Goal: Information Seeking & Learning: Learn about a topic

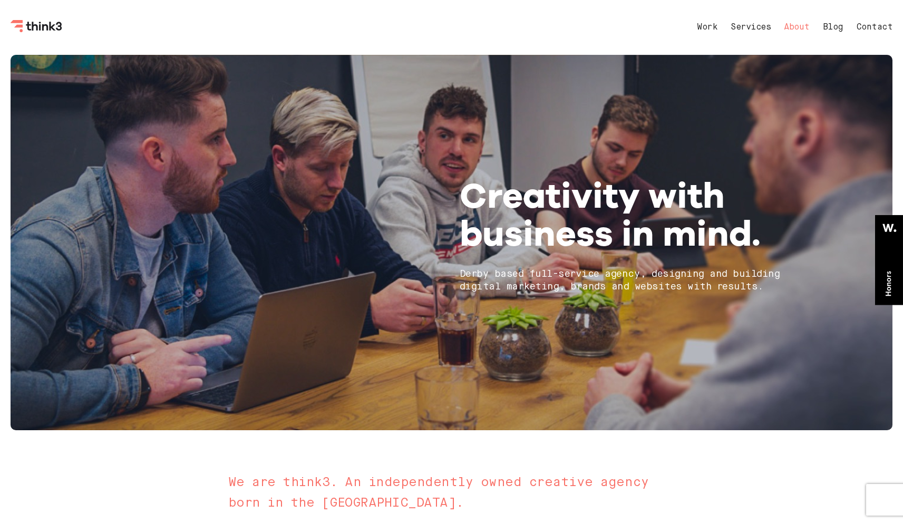
click at [749, 26] on link "Services" at bounding box center [750, 27] width 40 height 8
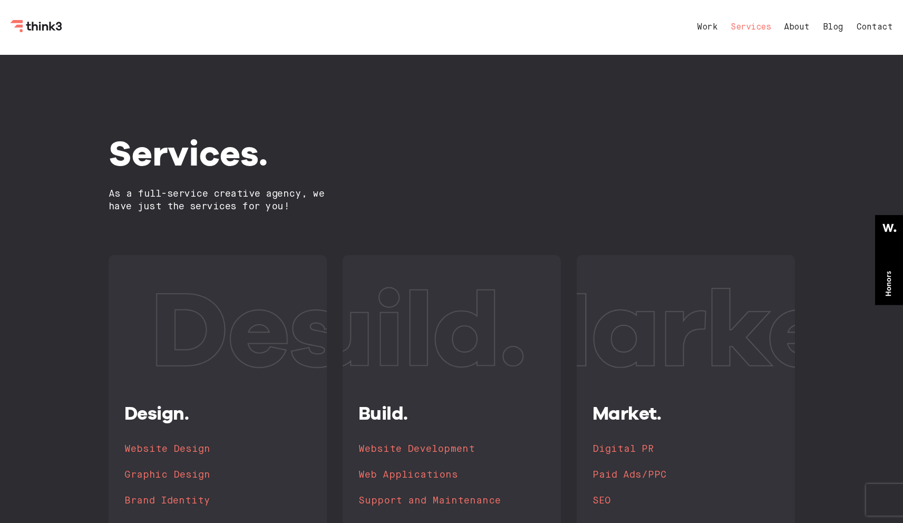
click at [736, 27] on link "Services" at bounding box center [750, 27] width 40 height 8
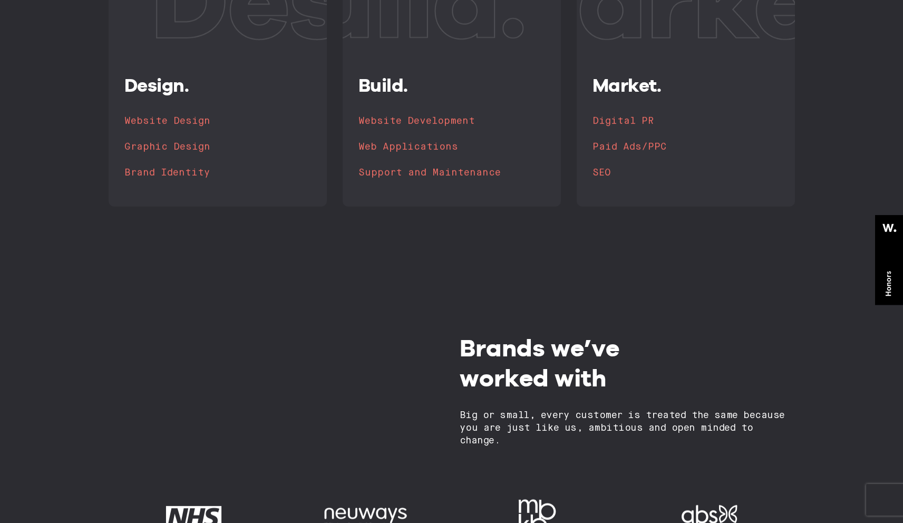
scroll to position [360, 0]
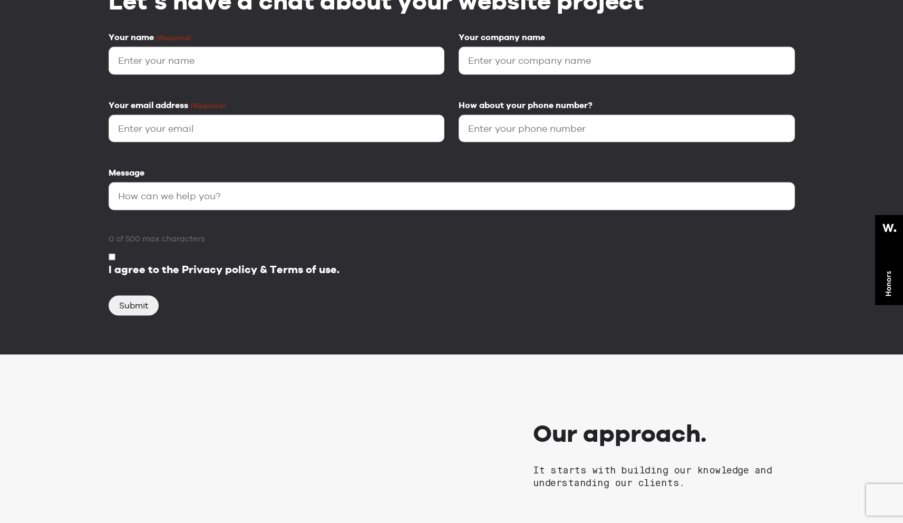
scroll to position [879, 0]
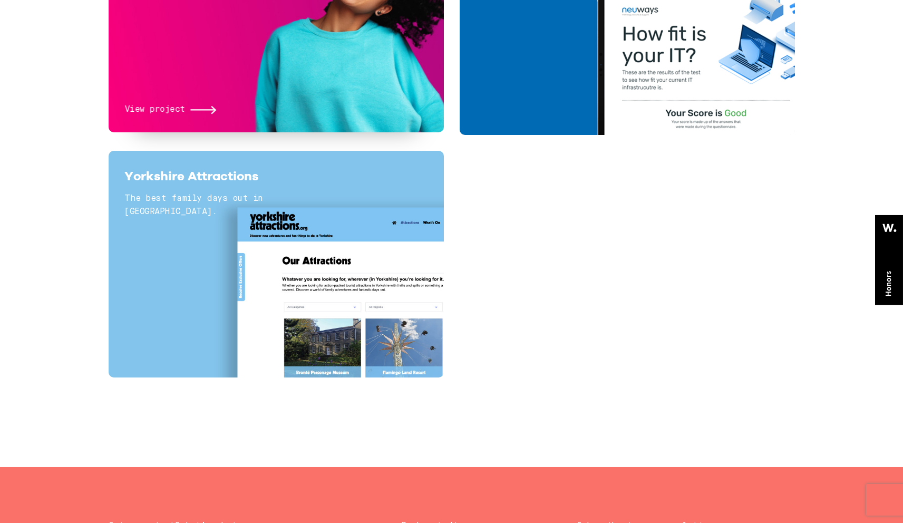
scroll to position [1649, 0]
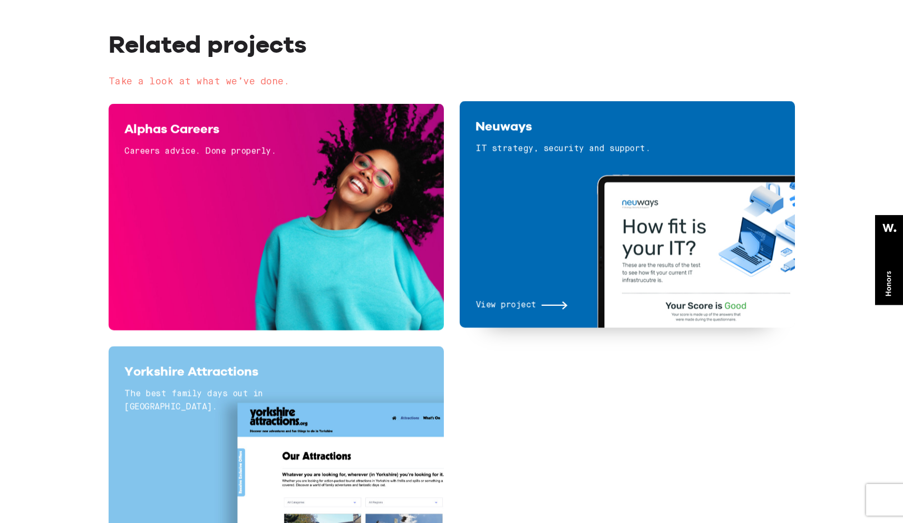
click at [516, 305] on span "View project" at bounding box center [505, 305] width 61 height 14
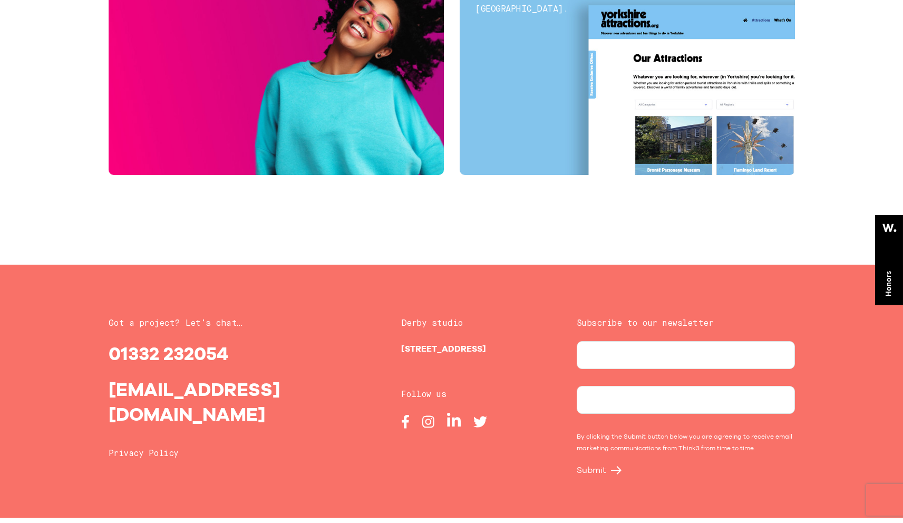
scroll to position [3163, 0]
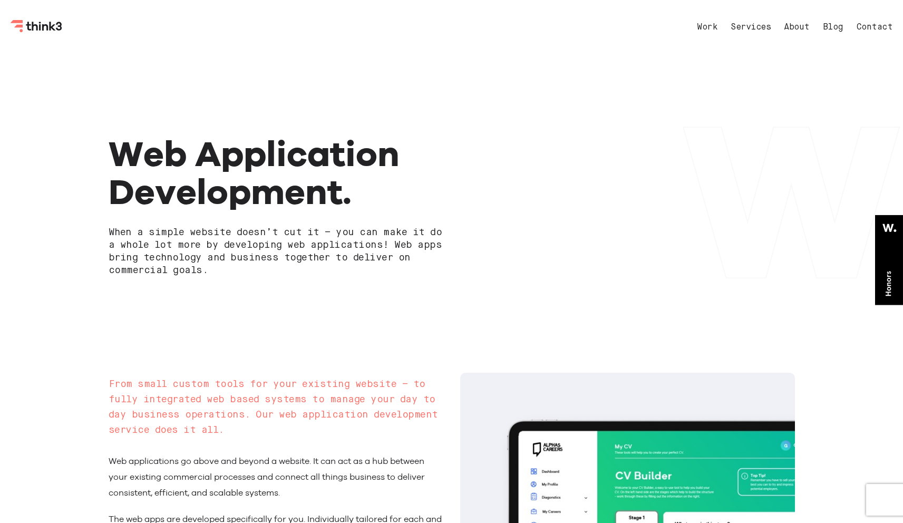
click at [746, 32] on nav "Work Services About Blog Contact" at bounding box center [784, 27] width 217 height 25
click at [745, 31] on link "Services" at bounding box center [750, 27] width 40 height 8
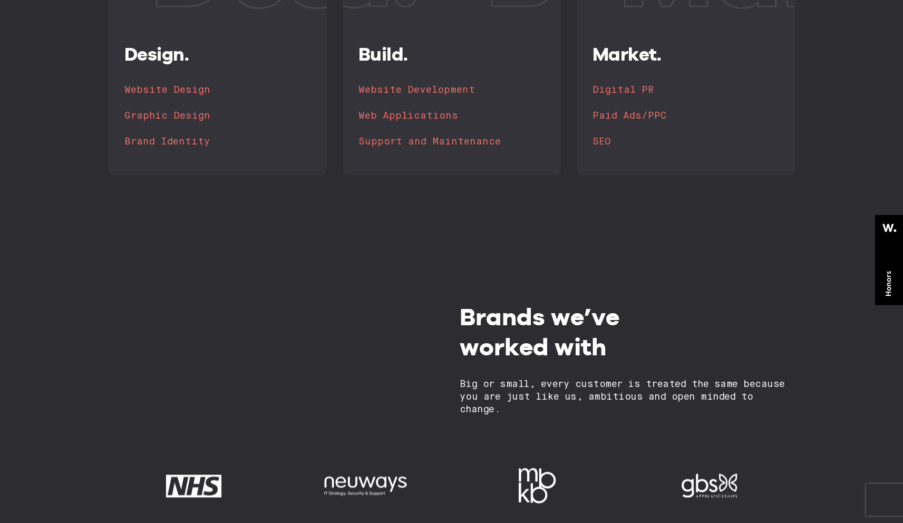
scroll to position [8, 0]
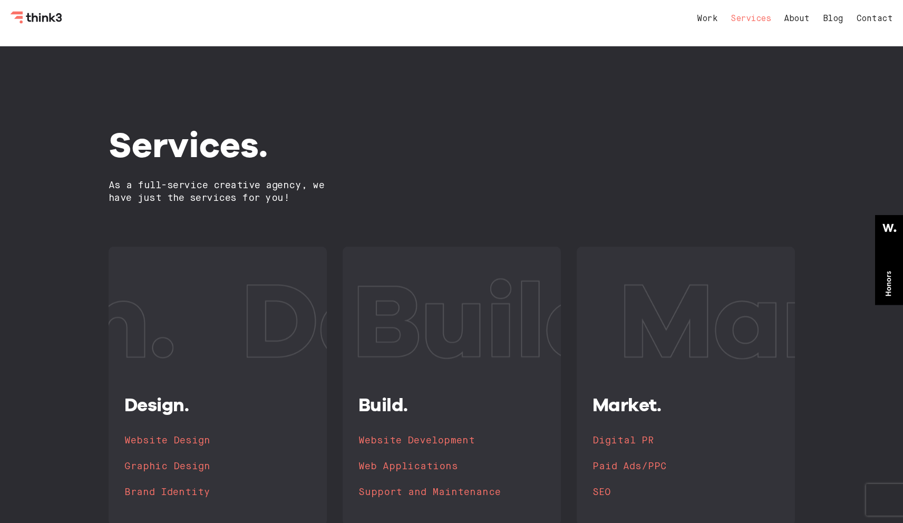
click at [51, 18] on icon "Think3 Logo" at bounding box center [54, 17] width 7 height 9
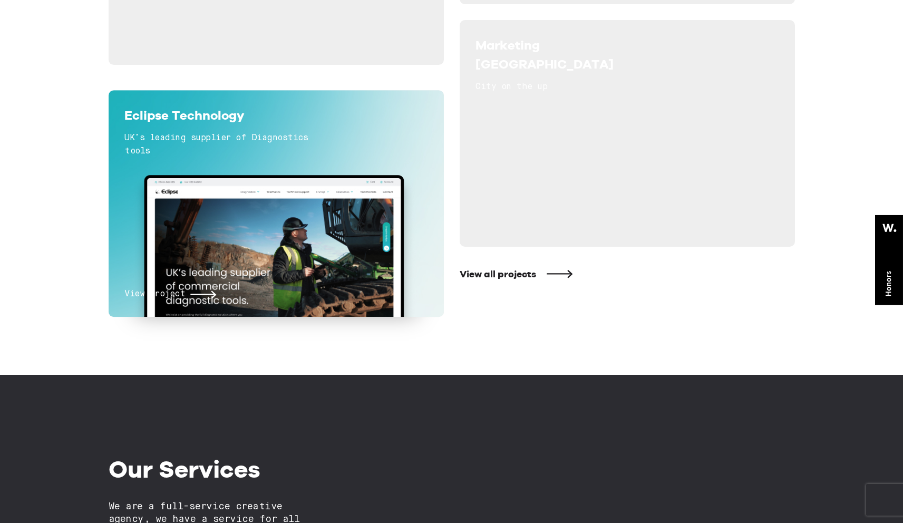
scroll to position [850, 0]
